Goal: Task Accomplishment & Management: Manage account settings

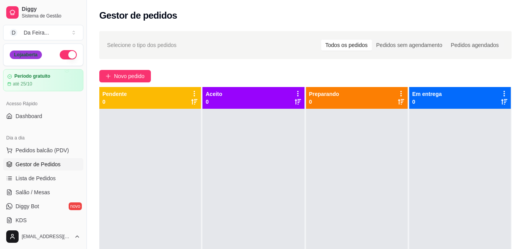
click at [27, 54] on div "Loja aberta" at bounding box center [26, 54] width 32 height 9
click at [26, 57] on div "Loja aberta" at bounding box center [26, 54] width 32 height 9
click at [65, 54] on button "button" at bounding box center [68, 54] width 17 height 9
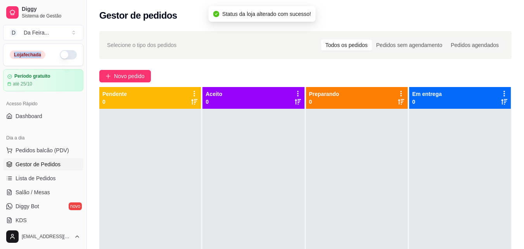
click at [64, 56] on button "button" at bounding box center [68, 54] width 17 height 9
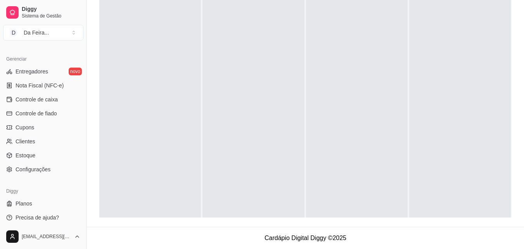
scroll to position [309, 0]
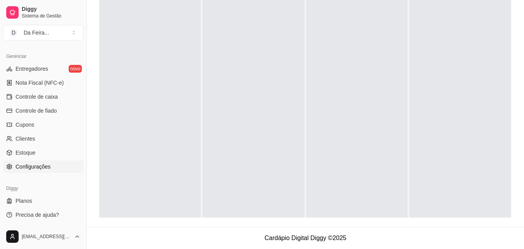
click at [35, 167] on span "Configurações" at bounding box center [33, 166] width 35 height 8
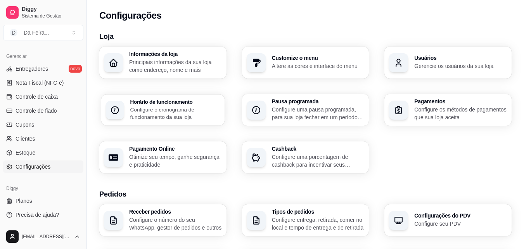
click at [176, 101] on h3 "Horário de funcionamento" at bounding box center [175, 101] width 90 height 5
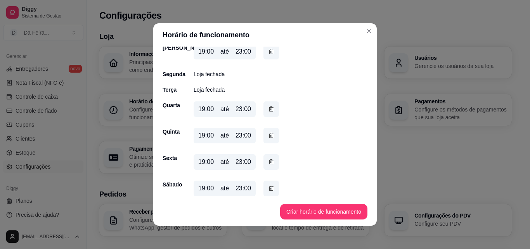
scroll to position [43, 0]
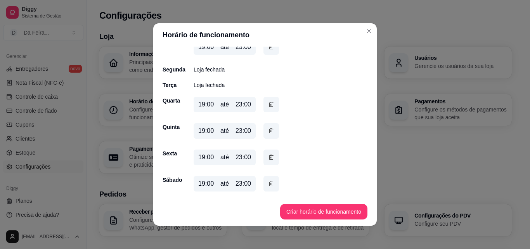
click at [204, 181] on div "19:00" at bounding box center [206, 183] width 16 height 9
click at [203, 181] on div "19:00" at bounding box center [206, 183] width 16 height 9
click at [208, 185] on div "19:00" at bounding box center [206, 183] width 16 height 9
click at [198, 184] on div "19:00" at bounding box center [206, 183] width 16 height 9
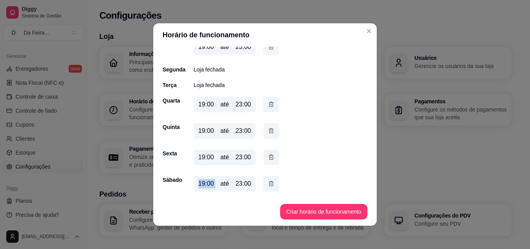
click at [198, 184] on div "19:00" at bounding box center [206, 183] width 16 height 9
click at [208, 200] on footer "Criar horário de funcionamento" at bounding box center [264, 211] width 223 height 28
click at [203, 182] on div "19:00" at bounding box center [206, 183] width 16 height 9
click at [206, 183] on div "19:00" at bounding box center [206, 183] width 16 height 9
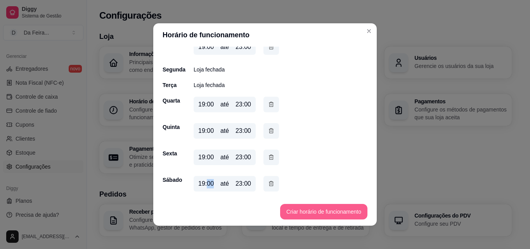
click at [304, 212] on button "Criar horário de funcionamento" at bounding box center [323, 212] width 87 height 16
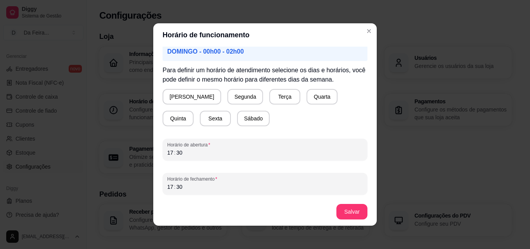
scroll to position [2, 0]
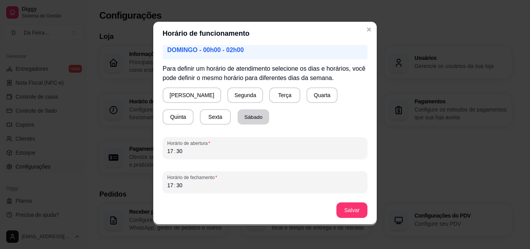
click at [237, 114] on button "Sábado" at bounding box center [253, 116] width 32 height 15
click at [180, 149] on div "17 : 30" at bounding box center [264, 150] width 195 height 9
click at [173, 187] on div ":" at bounding box center [174, 185] width 3 height 8
click at [348, 207] on button "Salvar" at bounding box center [351, 210] width 31 height 16
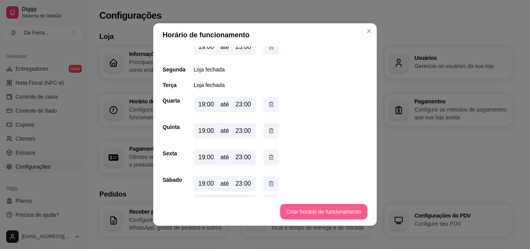
click at [330, 215] on button "Criar horário de funcionamento" at bounding box center [323, 212] width 87 height 16
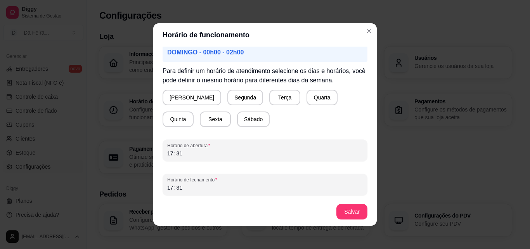
scroll to position [73, 0]
click at [237, 119] on button "Sábado" at bounding box center [253, 118] width 32 height 15
click at [180, 100] on button "Domingo" at bounding box center [191, 96] width 57 height 15
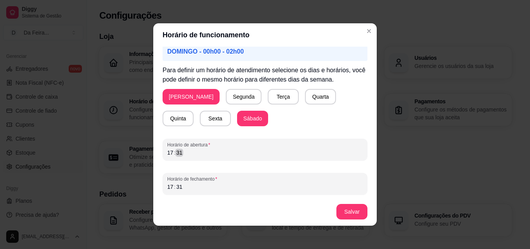
click at [175, 152] on div "31" at bounding box center [179, 153] width 8 height 8
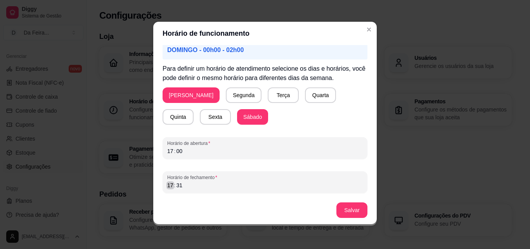
click at [167, 185] on div "17" at bounding box center [170, 185] width 8 height 8
click at [167, 186] on div "17" at bounding box center [170, 185] width 8 height 8
click at [347, 212] on button "Salvar" at bounding box center [352, 209] width 30 height 15
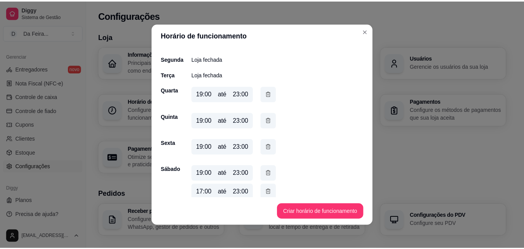
scroll to position [99, 0]
